Goal: Information Seeking & Learning: Learn about a topic

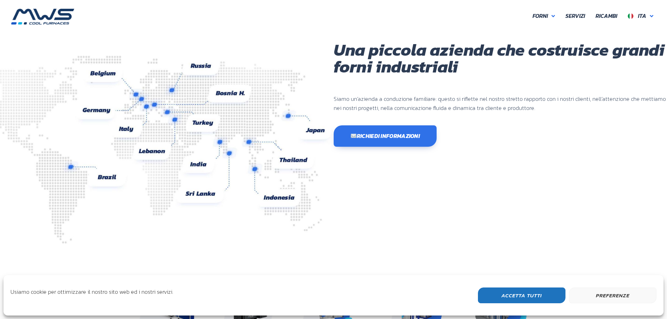
scroll to position [186, 420]
click at [644, 15] on span "Ita" at bounding box center [642, 16] width 8 height 8
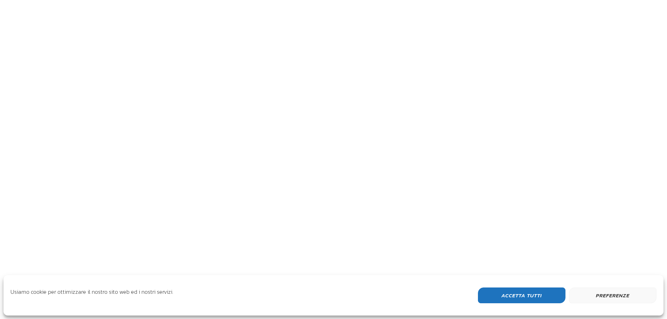
scroll to position [186, 420]
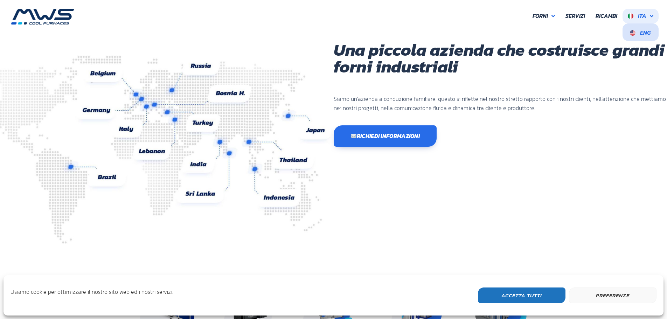
click at [640, 31] on span "Eng" at bounding box center [640, 32] width 21 height 6
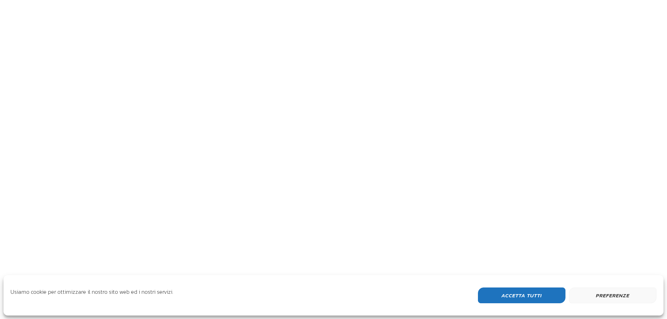
scroll to position [217, 420]
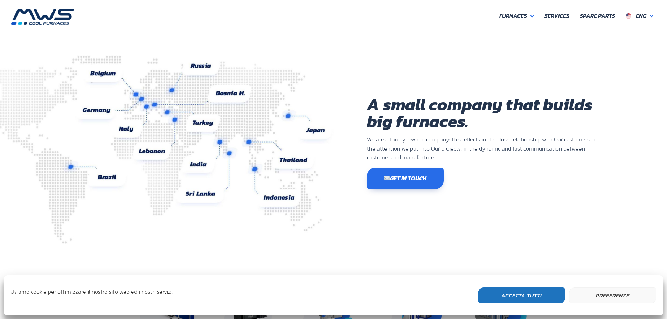
click at [528, 296] on button "Accetta Tutti" at bounding box center [522, 295] width 88 height 16
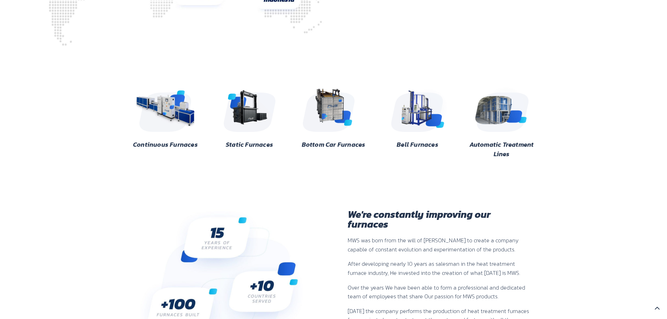
scroll to position [81, 0]
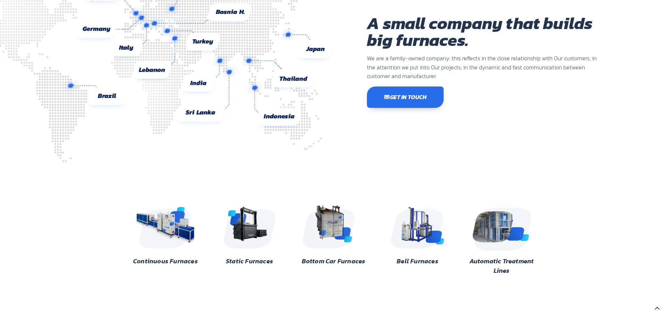
click at [491, 224] on img at bounding box center [502, 225] width 68 height 51
click at [249, 230] on img at bounding box center [250, 225] width 68 height 51
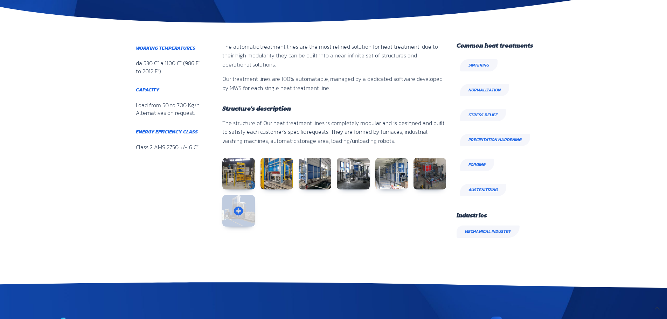
scroll to position [175, 0]
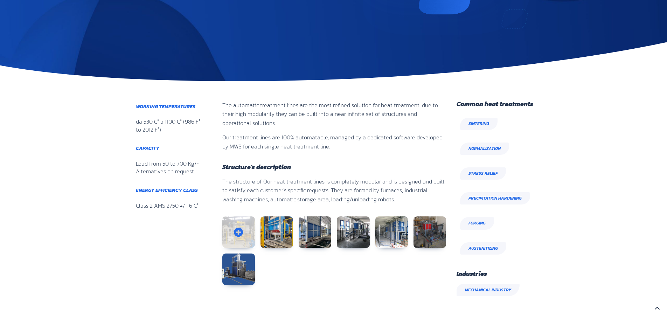
click at [239, 232] on link at bounding box center [238, 232] width 33 height 32
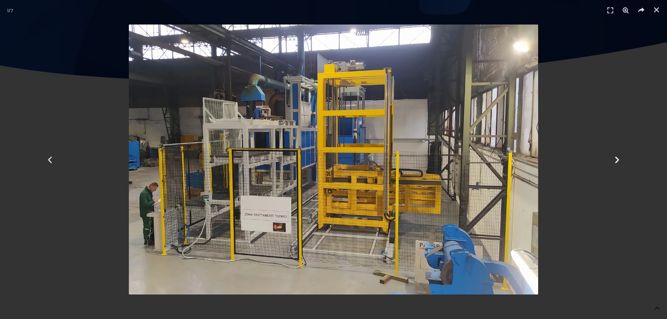
click at [616, 161] on icon "Next slide" at bounding box center [617, 159] width 9 height 9
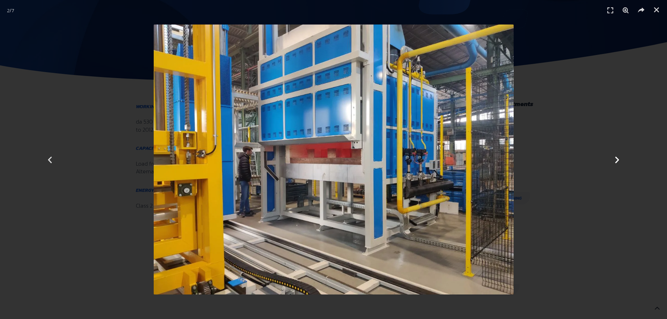
click at [616, 161] on icon "Next slide" at bounding box center [617, 159] width 9 height 9
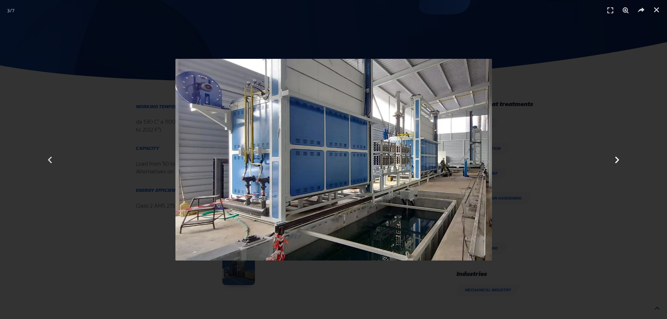
click at [616, 161] on icon "Next slide" at bounding box center [617, 159] width 9 height 9
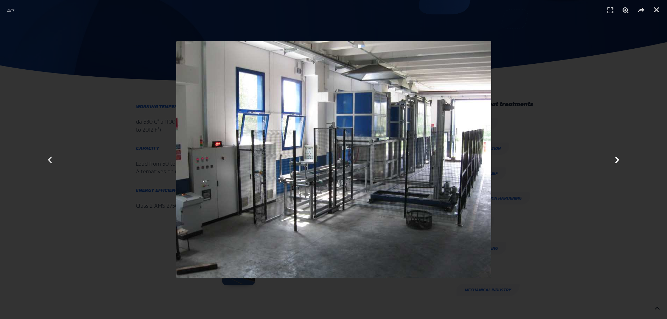
click at [616, 161] on icon "Next slide" at bounding box center [617, 159] width 9 height 9
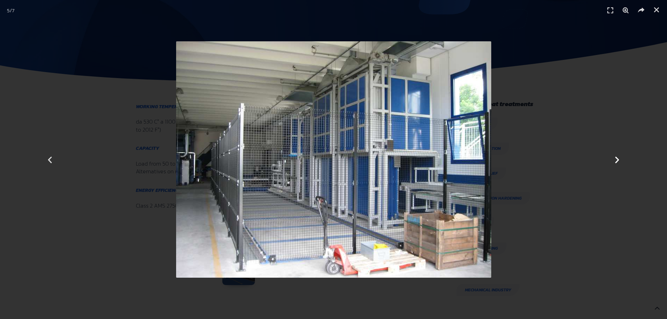
click at [616, 161] on icon "Next slide" at bounding box center [617, 159] width 9 height 9
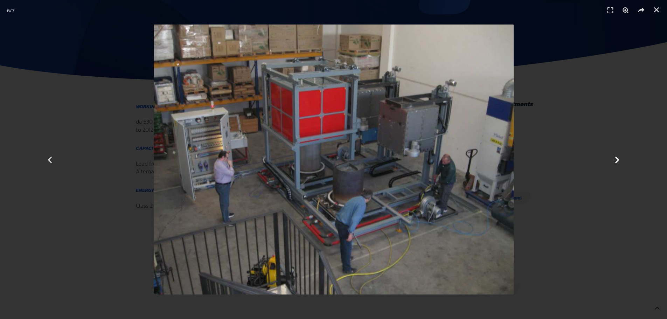
click at [616, 161] on icon "Next slide" at bounding box center [617, 159] width 9 height 9
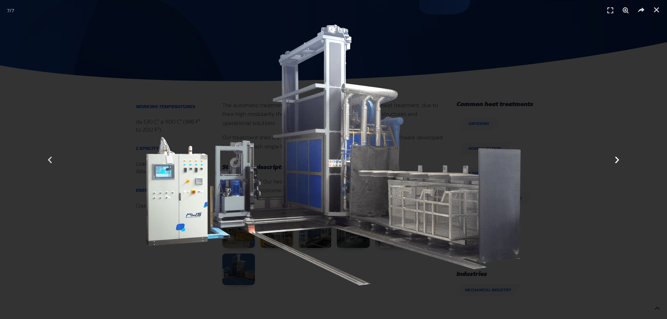
click at [616, 161] on icon "Next slide" at bounding box center [617, 159] width 9 height 9
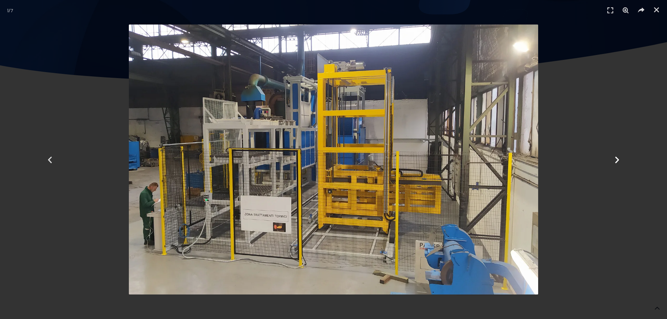
click at [616, 161] on icon "Next slide" at bounding box center [617, 159] width 9 height 9
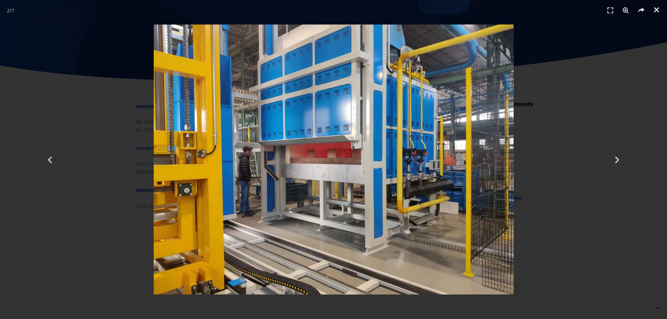
click at [655, 8] on icon "Close (Esc)" at bounding box center [656, 9] width 7 height 7
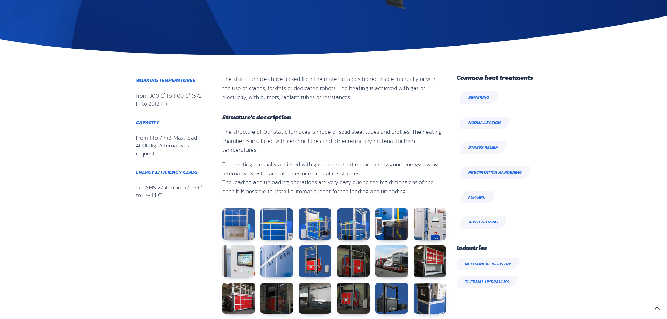
scroll to position [292, 0]
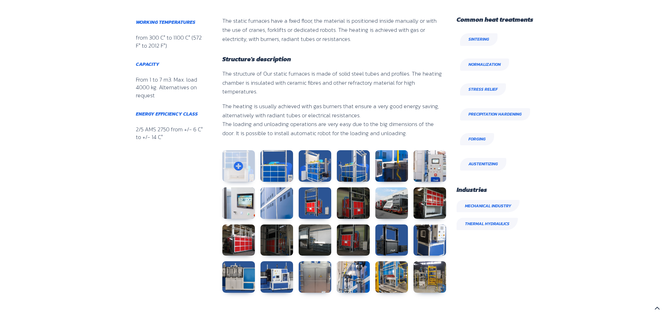
click at [231, 150] on link at bounding box center [238, 166] width 33 height 32
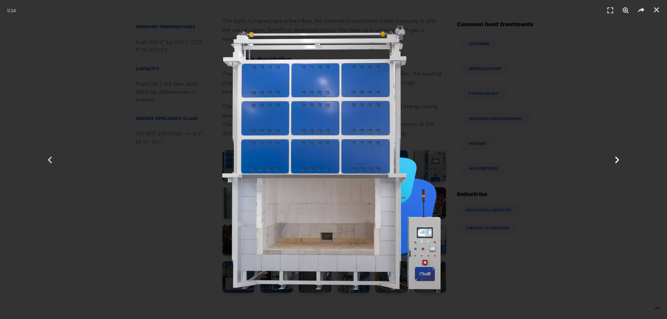
scroll to position [233, 85]
click at [617, 159] on icon "Next slide" at bounding box center [617, 159] width 9 height 9
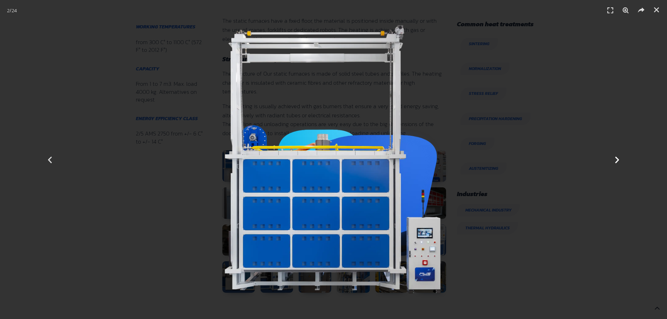
click at [617, 159] on icon "Next slide" at bounding box center [617, 159] width 9 height 9
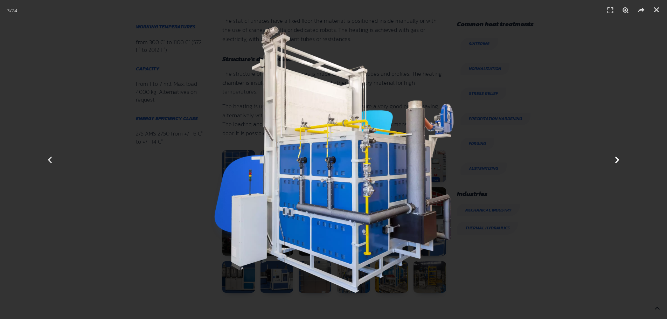
click at [617, 159] on icon "Next slide" at bounding box center [617, 159] width 9 height 9
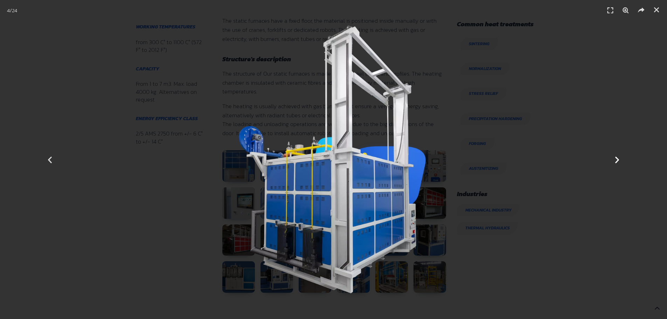
click at [617, 159] on icon "Next slide" at bounding box center [617, 159] width 9 height 9
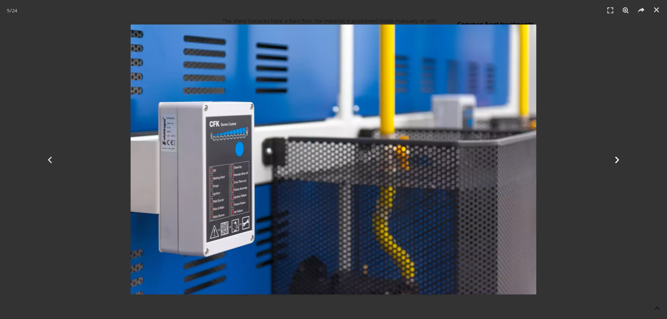
click at [617, 159] on icon "Next slide" at bounding box center [617, 159] width 9 height 9
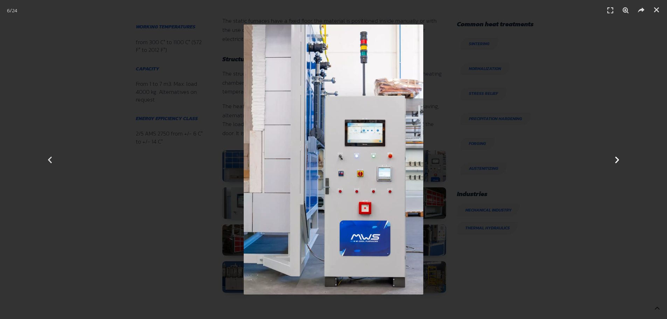
click at [617, 159] on icon "Next slide" at bounding box center [617, 159] width 9 height 9
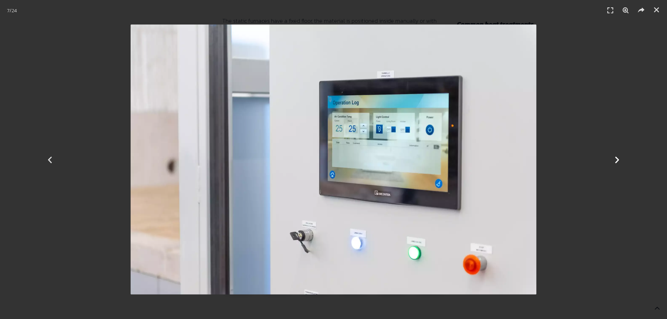
click at [617, 159] on icon "Next slide" at bounding box center [617, 159] width 9 height 9
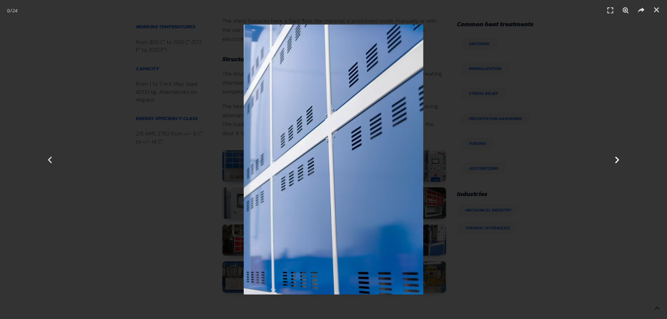
click at [617, 159] on icon "Next slide" at bounding box center [617, 159] width 9 height 9
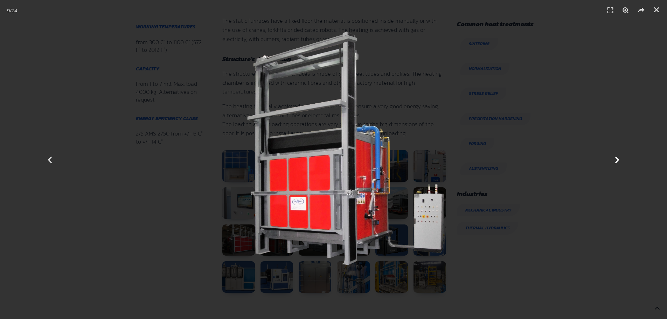
click at [617, 159] on icon "Next slide" at bounding box center [617, 159] width 9 height 9
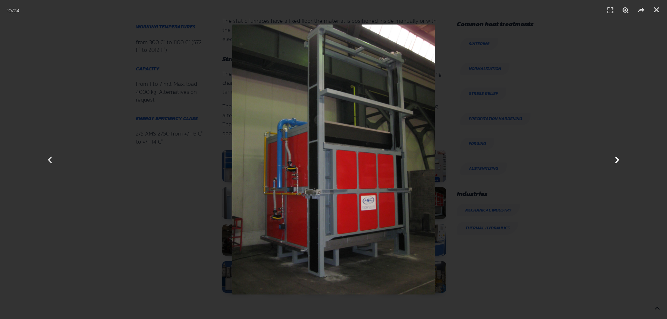
click at [617, 159] on icon "Next slide" at bounding box center [617, 159] width 9 height 9
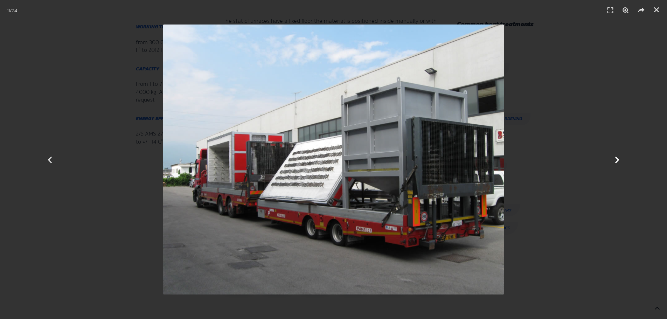
click at [617, 159] on icon "Next slide" at bounding box center [617, 159] width 9 height 9
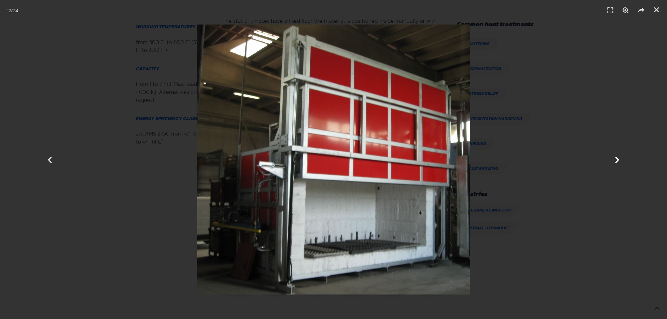
click at [617, 159] on icon "Next slide" at bounding box center [617, 159] width 9 height 9
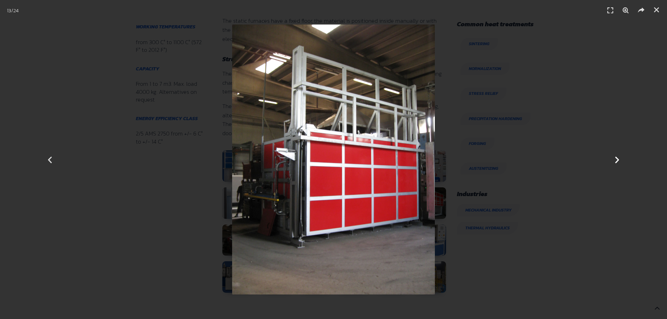
click at [616, 159] on icon "Next slide" at bounding box center [617, 159] width 9 height 9
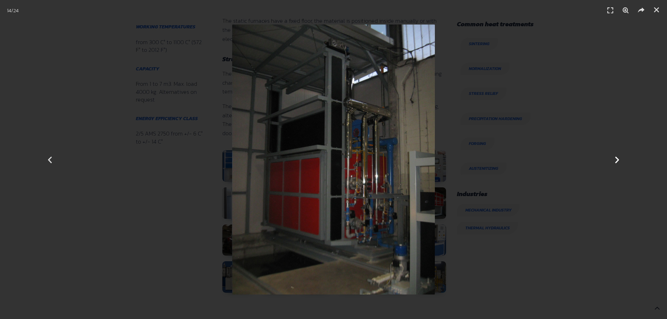
click at [616, 159] on icon "Next slide" at bounding box center [617, 159] width 9 height 9
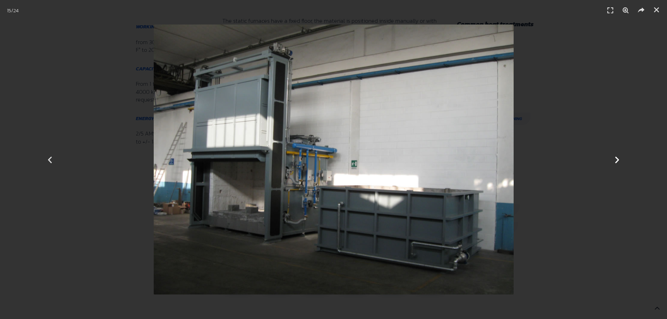
click at [616, 159] on icon "Next slide" at bounding box center [617, 159] width 9 height 9
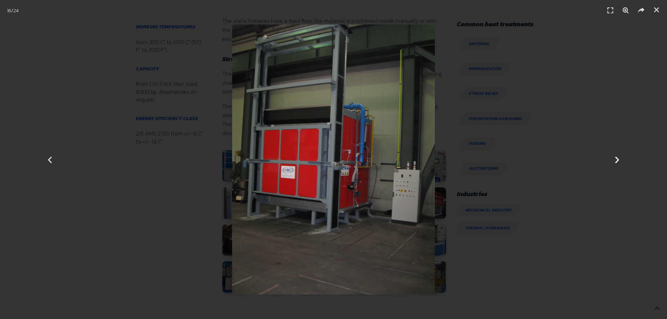
click at [616, 159] on icon "Next slide" at bounding box center [617, 159] width 9 height 9
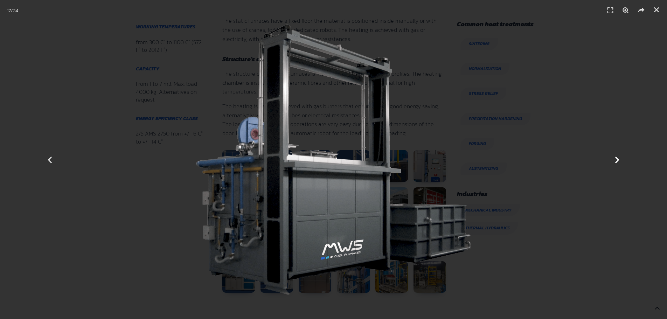
click at [616, 159] on icon "Next slide" at bounding box center [617, 159] width 9 height 9
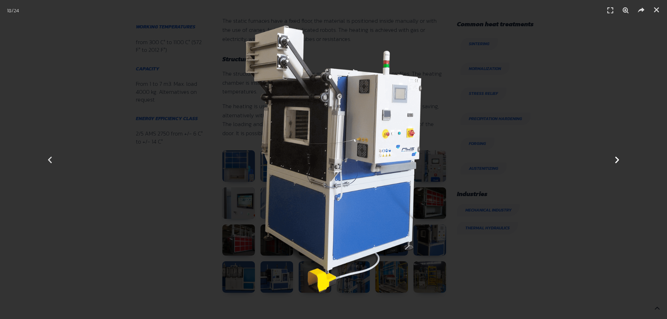
click at [616, 159] on icon "Next slide" at bounding box center [617, 159] width 9 height 9
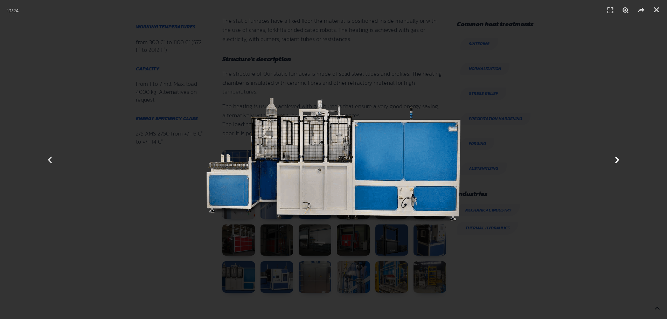
click at [616, 159] on icon "Next slide" at bounding box center [617, 159] width 9 height 9
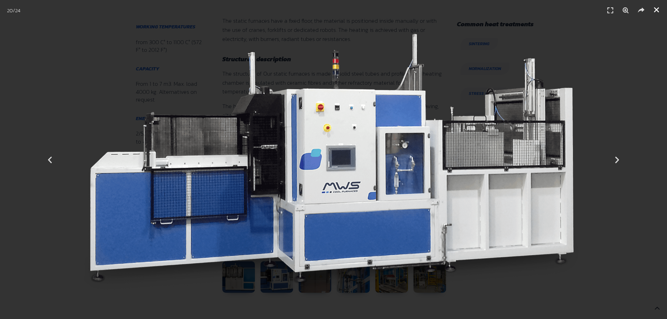
click at [653, 6] on icon "Close (Esc)" at bounding box center [656, 9] width 7 height 7
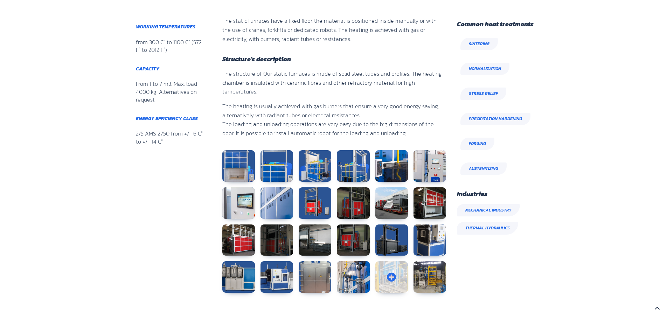
click at [386, 268] on link at bounding box center [391, 277] width 33 height 32
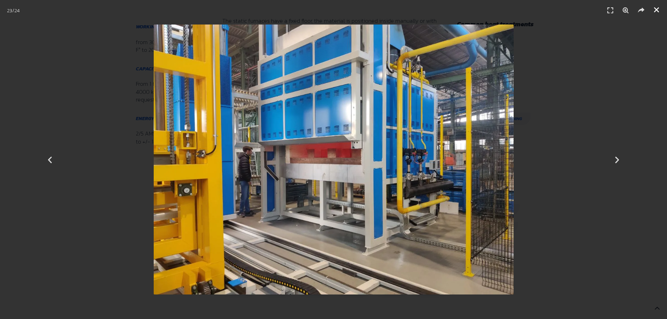
click at [658, 6] on icon "Close (Esc)" at bounding box center [656, 9] width 7 height 7
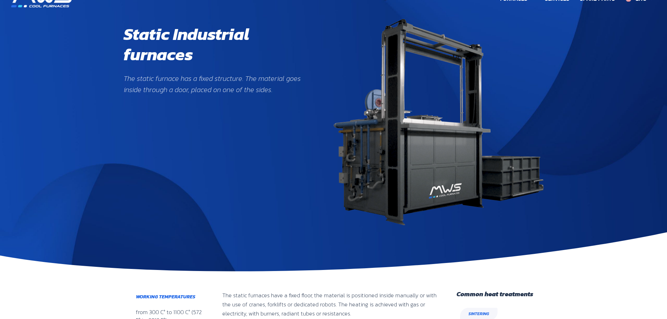
scroll to position [0, 0]
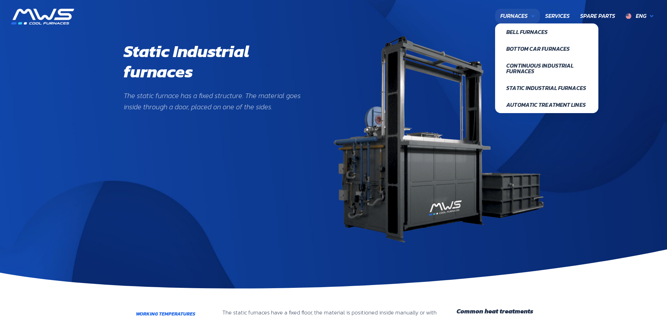
click at [518, 14] on span "Furnaces" at bounding box center [513, 16] width 27 height 9
click at [520, 50] on span "Bottom Car furnaces" at bounding box center [546, 49] width 81 height 6
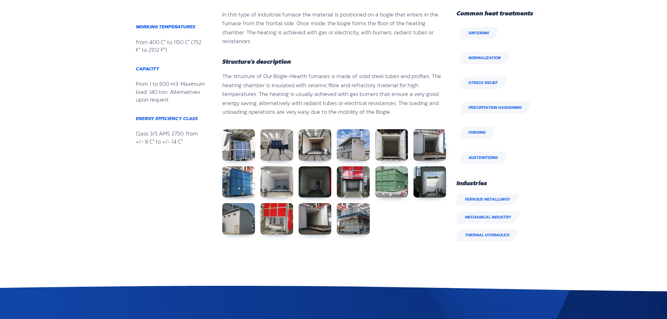
scroll to position [251, 85]
click at [477, 133] on span "Forging" at bounding box center [476, 132] width 17 height 7
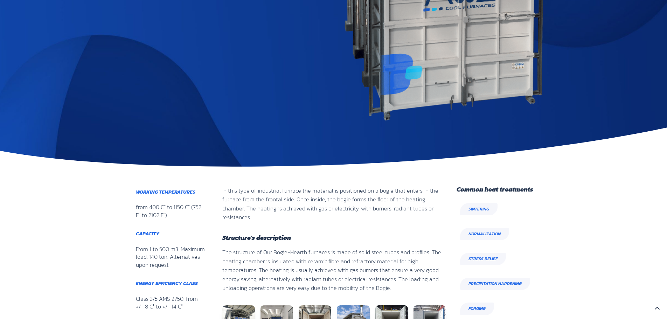
scroll to position [0, 0]
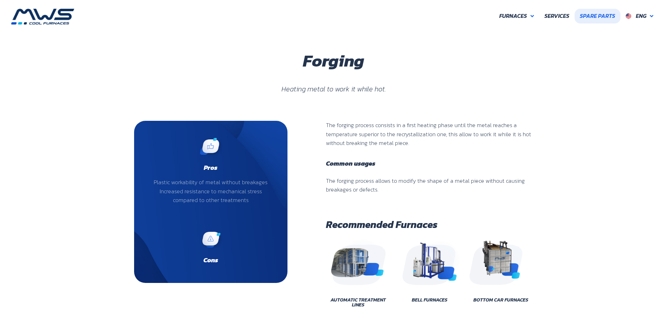
click at [597, 15] on span "Spare Parts" at bounding box center [597, 16] width 35 height 9
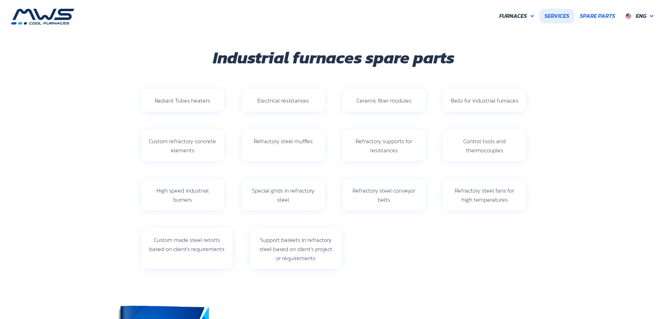
click at [554, 16] on span "Services" at bounding box center [556, 16] width 25 height 9
